Goal: Check status

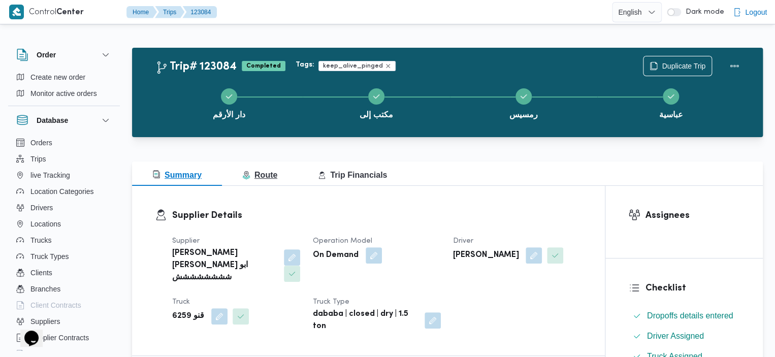
click at [276, 176] on span "Route" at bounding box center [259, 175] width 35 height 9
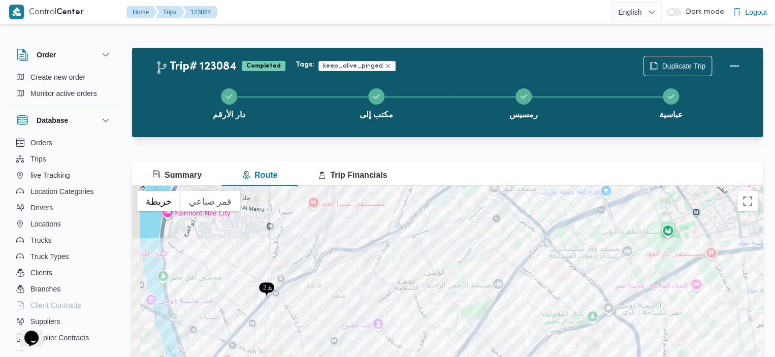
drag, startPoint x: 484, startPoint y: 265, endPoint x: 496, endPoint y: 305, distance: 42.6
click at [496, 305] on div at bounding box center [447, 313] width 631 height 254
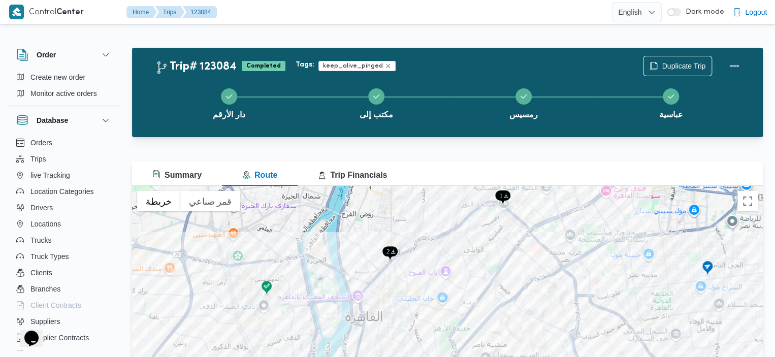
drag, startPoint x: 496, startPoint y: 305, endPoint x: 505, endPoint y: 263, distance: 43.4
click at [505, 263] on div at bounding box center [447, 313] width 631 height 254
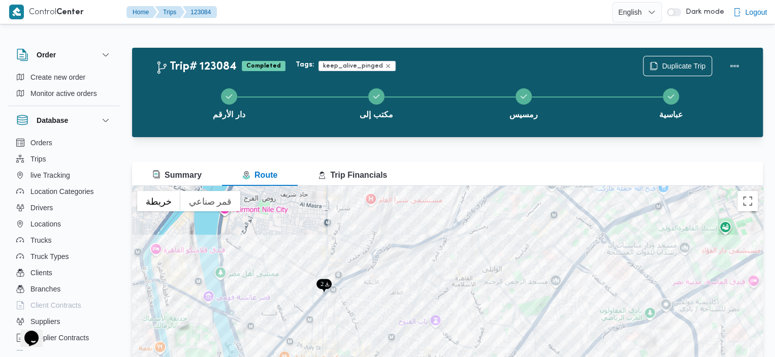
drag, startPoint x: 456, startPoint y: 257, endPoint x: 457, endPoint y: 286, distance: 29.5
click at [457, 286] on div at bounding box center [447, 313] width 631 height 254
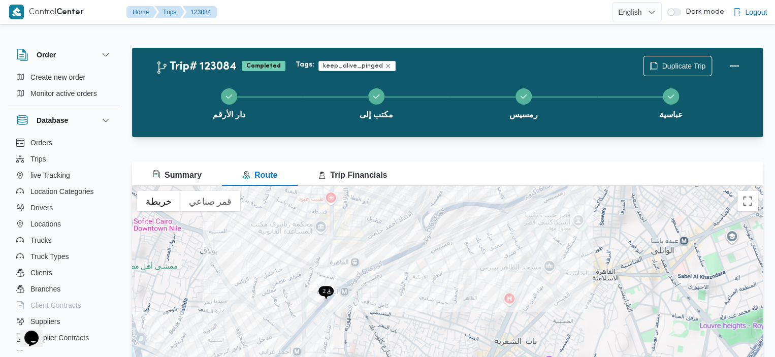
drag, startPoint x: 399, startPoint y: 293, endPoint x: 476, endPoint y: 296, distance: 76.8
click at [476, 297] on div at bounding box center [447, 313] width 631 height 254
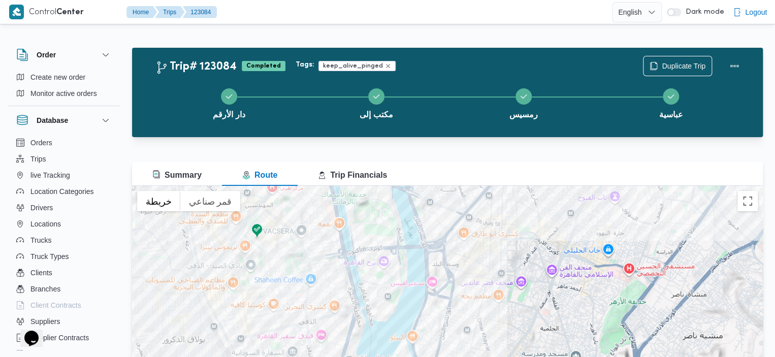
drag, startPoint x: 518, startPoint y: 268, endPoint x: 599, endPoint y: 152, distance: 141.2
click at [599, 152] on div "Trip# 123084 Completed Tags: keep_alive_pinged Duplicate Trip دار الأرقم مكتب إ…" at bounding box center [447, 244] width 631 height 392
click at [141, 173] on button "Summary" at bounding box center [177, 174] width 90 height 24
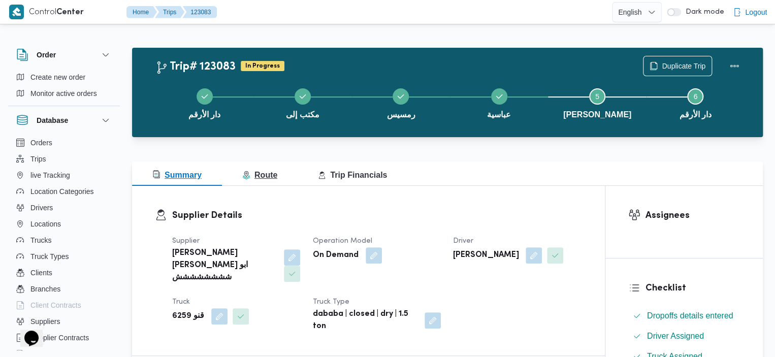
click at [273, 171] on span "Route" at bounding box center [259, 175] width 35 height 9
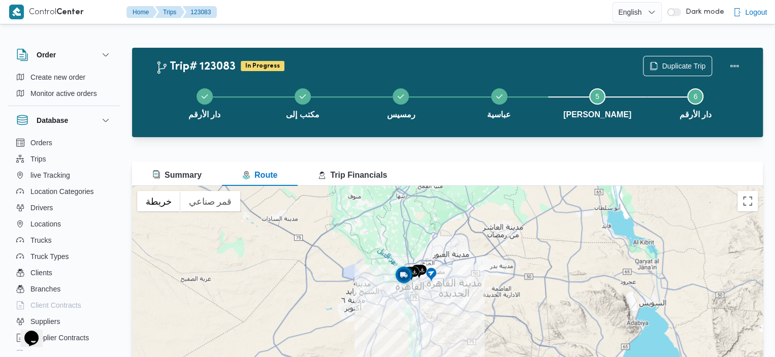
drag, startPoint x: 434, startPoint y: 329, endPoint x: 415, endPoint y: 291, distance: 42.7
click at [415, 290] on div at bounding box center [447, 313] width 631 height 254
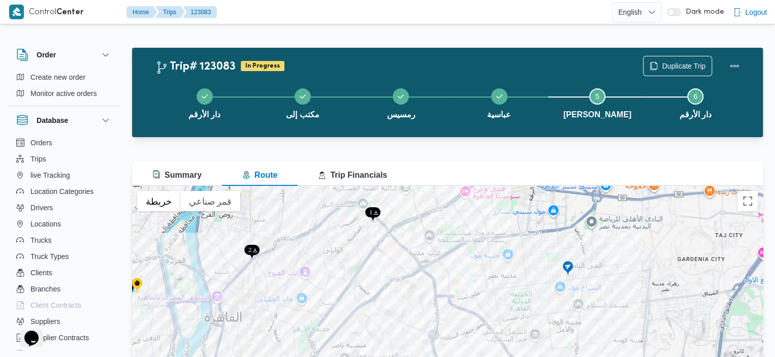
drag, startPoint x: 350, startPoint y: 271, endPoint x: 419, endPoint y: 288, distance: 71.1
click at [419, 288] on div at bounding box center [447, 313] width 631 height 254
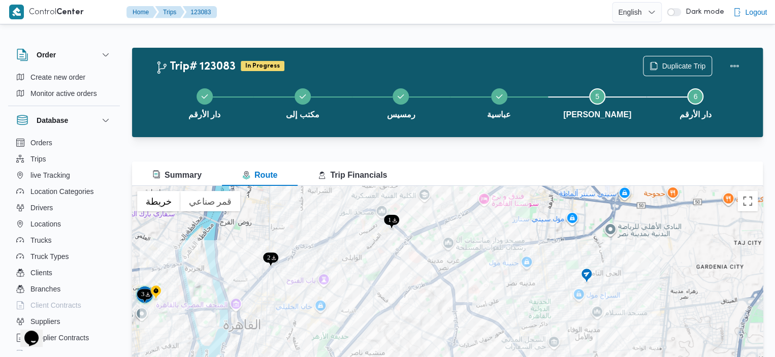
click at [419, 288] on div at bounding box center [447, 313] width 631 height 254
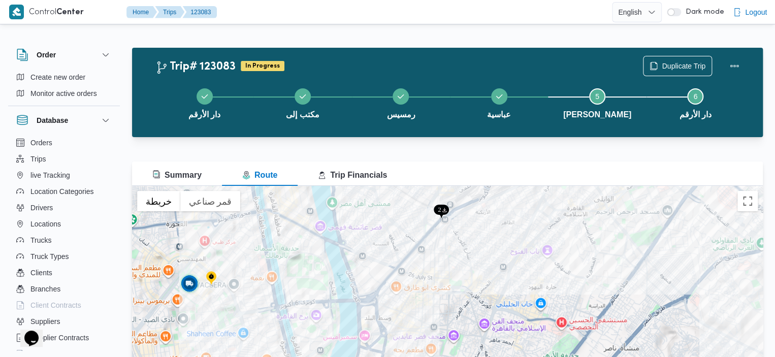
drag, startPoint x: 303, startPoint y: 260, endPoint x: 552, endPoint y: 208, distance: 254.8
click at [552, 209] on div at bounding box center [447, 313] width 631 height 254
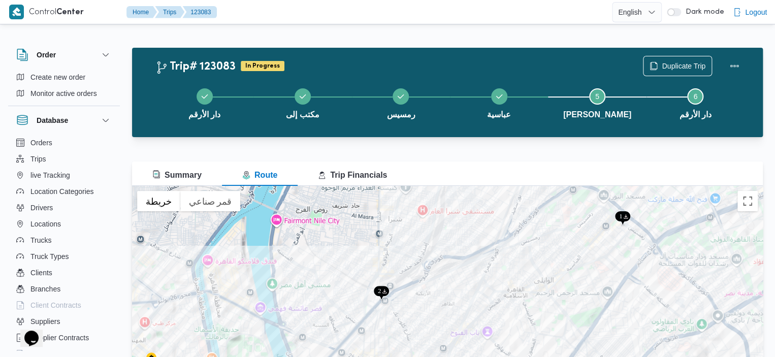
drag, startPoint x: 510, startPoint y: 267, endPoint x: 363, endPoint y: 335, distance: 161.6
click at [363, 335] on div at bounding box center [447, 313] width 631 height 254
